Goal: Information Seeking & Learning: Understand process/instructions

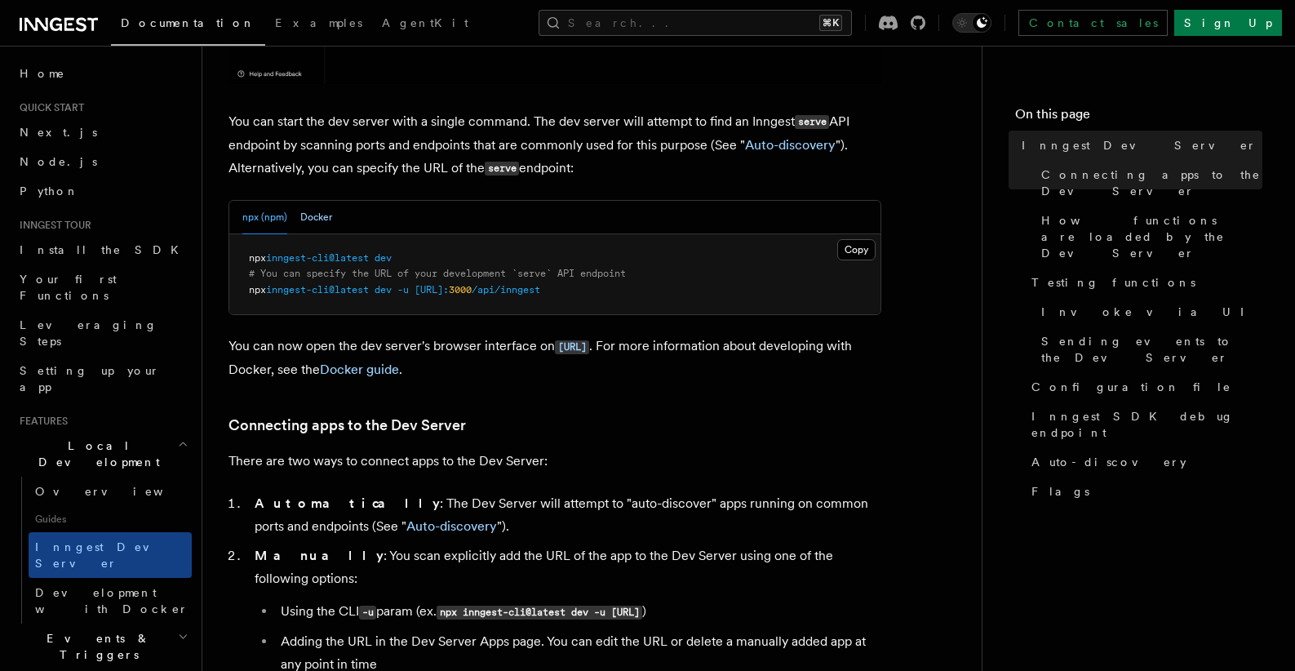
click at [322, 221] on button "Docker" at bounding box center [316, 217] width 32 height 33
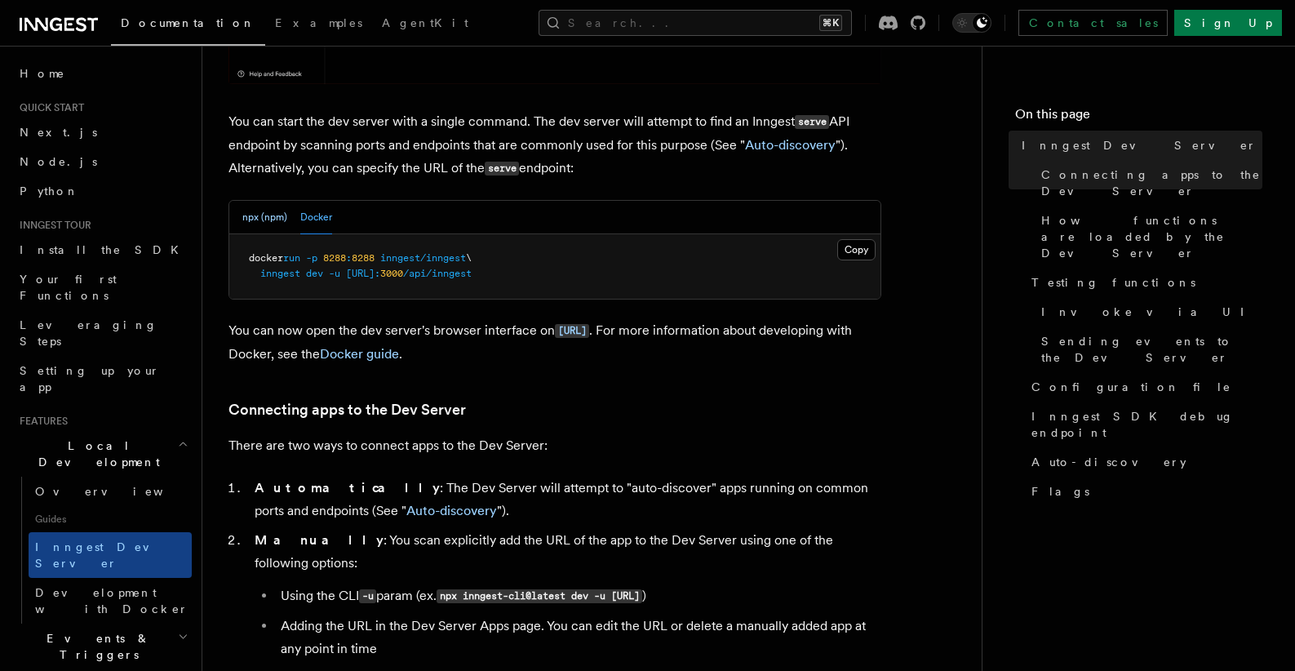
click at [269, 218] on button "npx (npm)" at bounding box center [264, 217] width 45 height 33
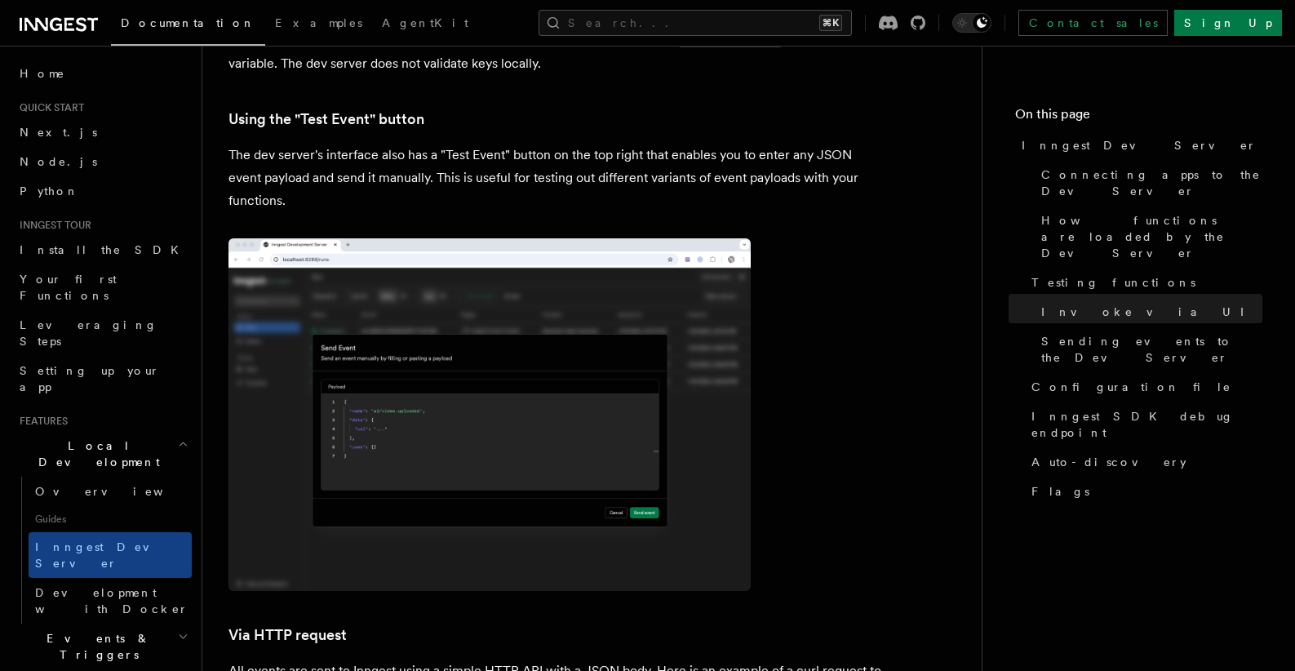
scroll to position [3062, 0]
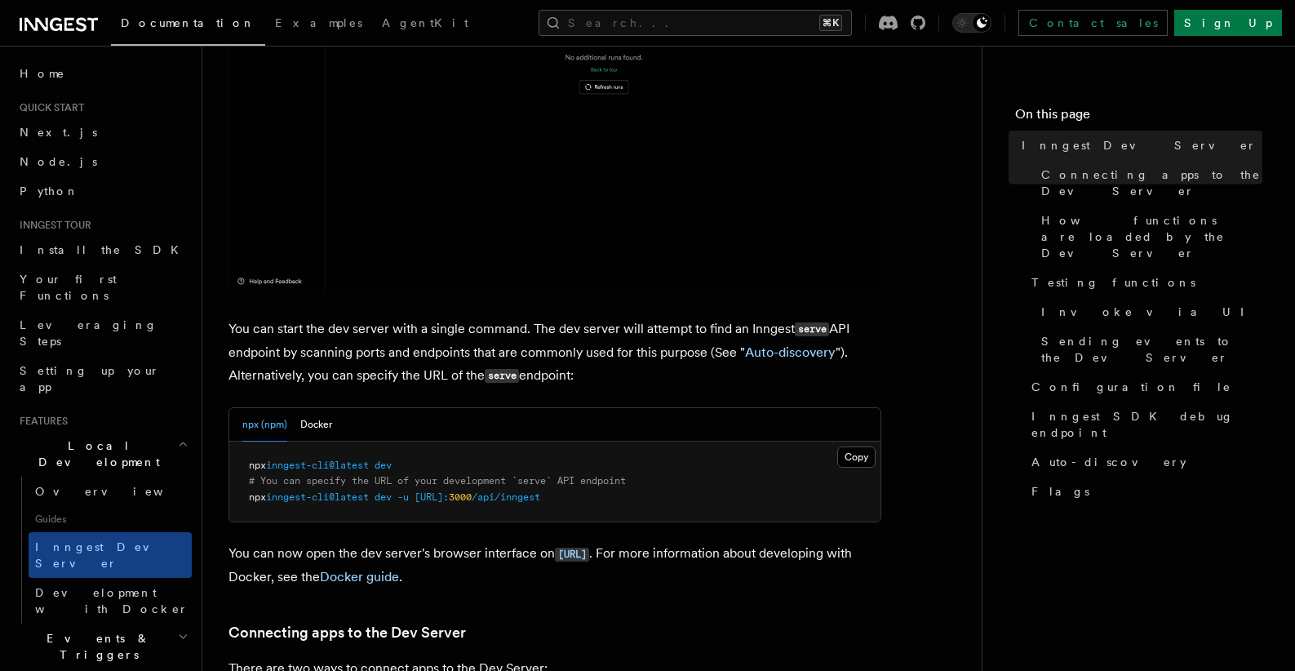
scroll to position [424, 0]
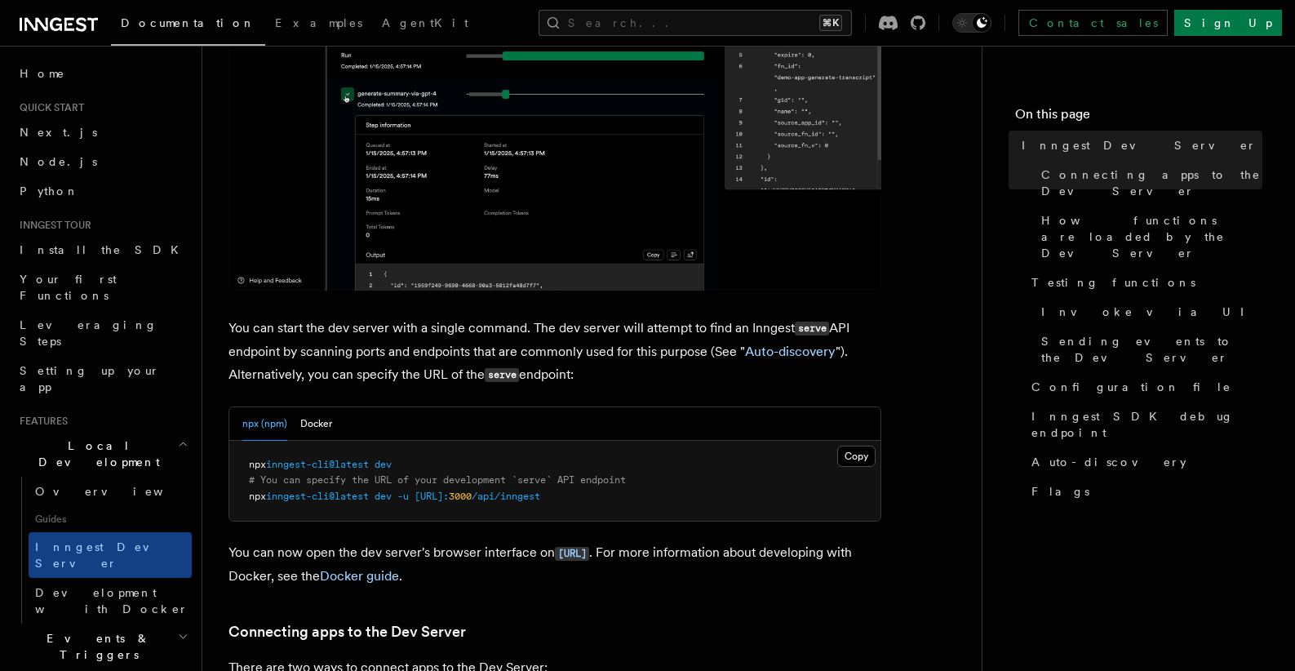
click at [374, 467] on span at bounding box center [372, 463] width 6 height 11
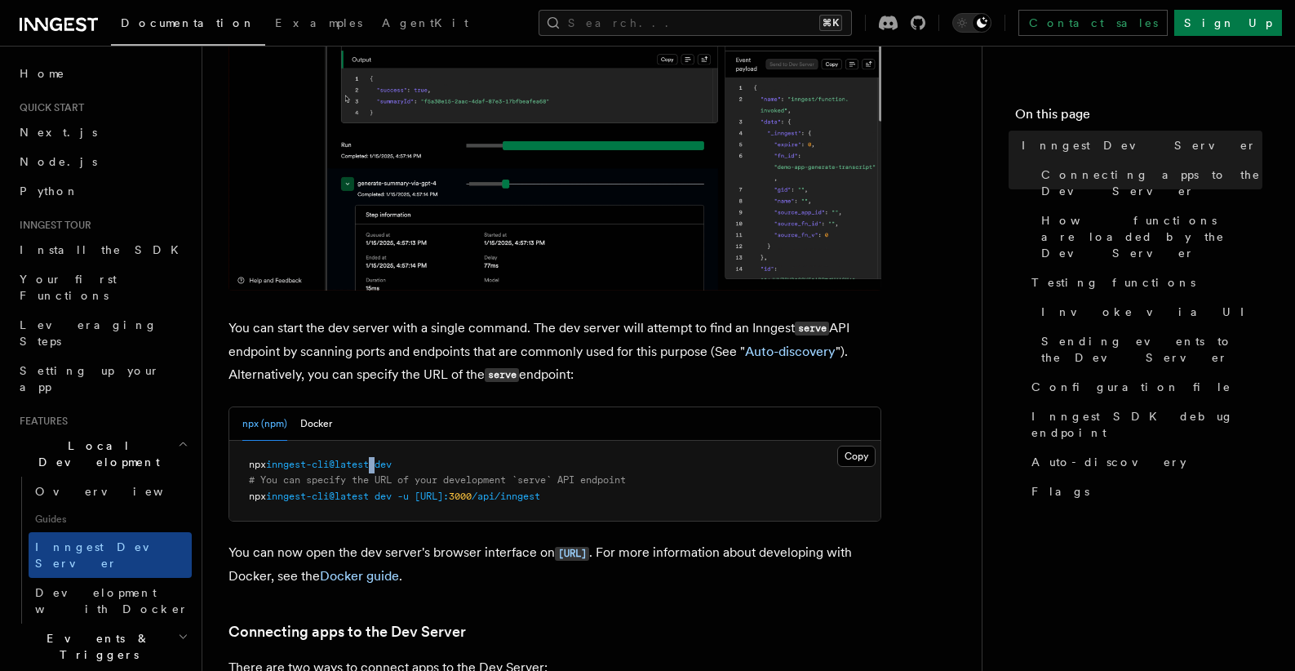
click at [374, 467] on span at bounding box center [372, 463] width 6 height 11
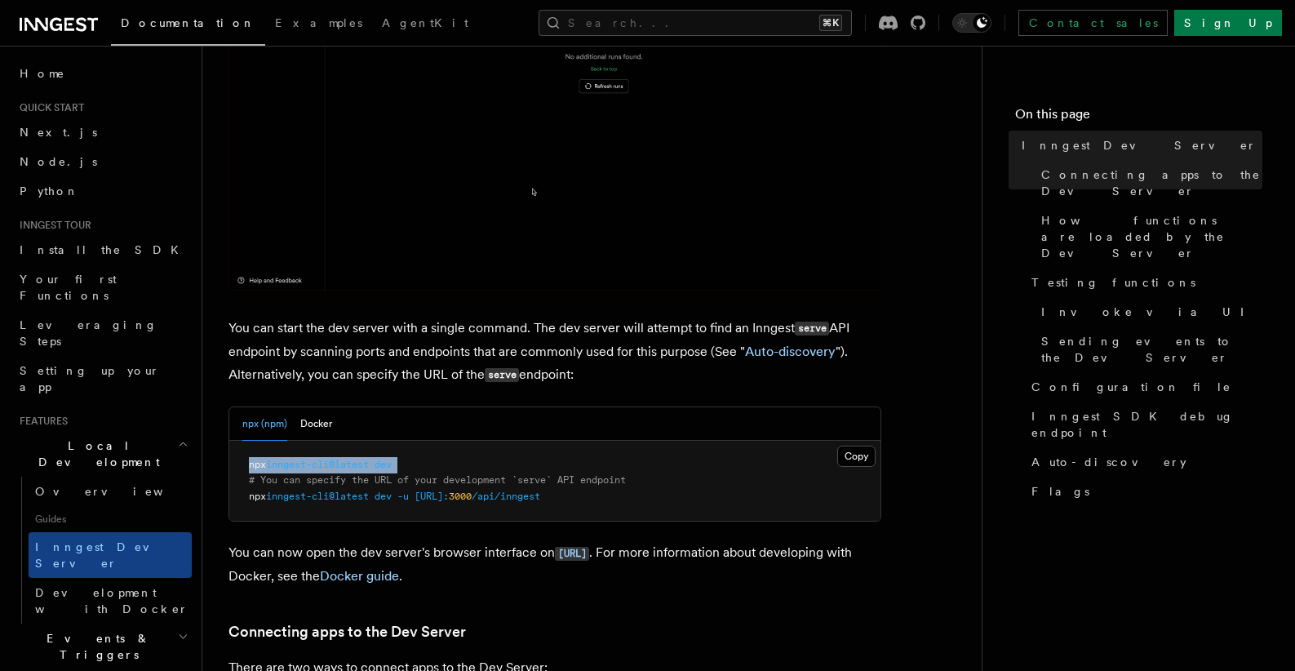
click at [374, 467] on span at bounding box center [372, 463] width 6 height 11
copy code "npx inngest-cli@latest dev"
